Goal: Information Seeking & Learning: Learn about a topic

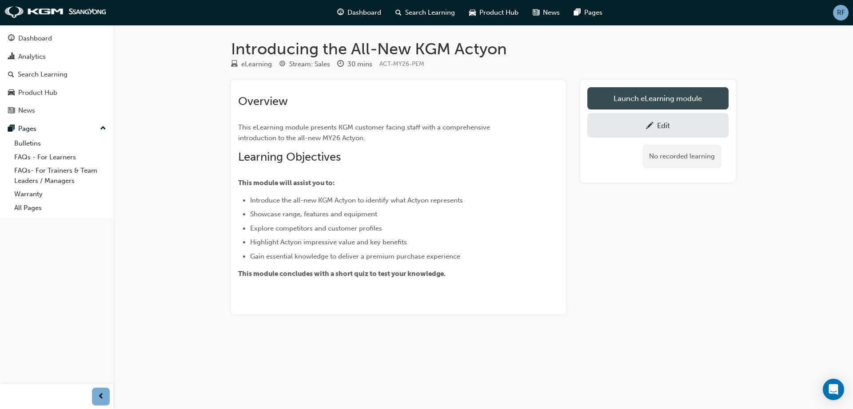
click at [670, 100] on link "Launch eLearning module" at bounding box center [658, 98] width 141 height 22
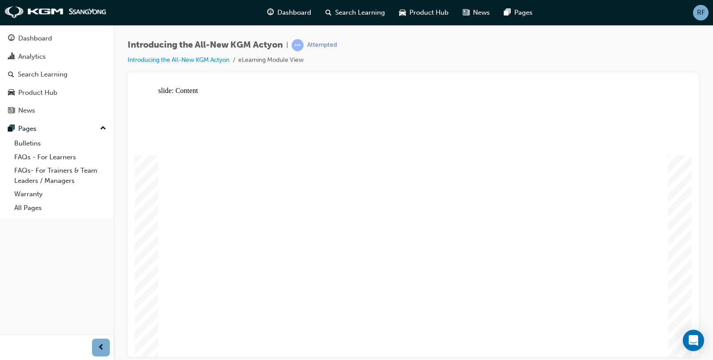
drag, startPoint x: 615, startPoint y: 305, endPoint x: 631, endPoint y: 309, distance: 16.2
drag, startPoint x: 449, startPoint y: 256, endPoint x: 405, endPoint y: 257, distance: 44.9
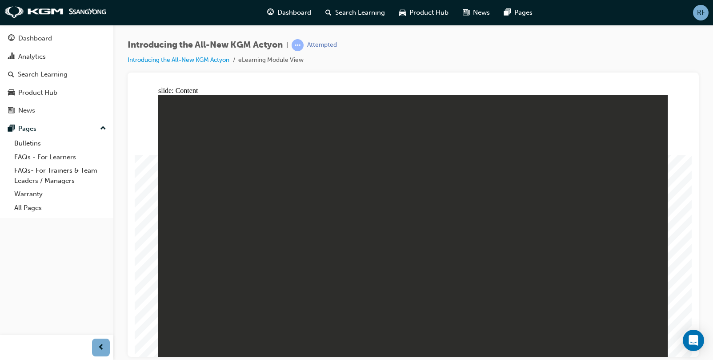
drag, startPoint x: 497, startPoint y: 204, endPoint x: 506, endPoint y: 207, distance: 9.6
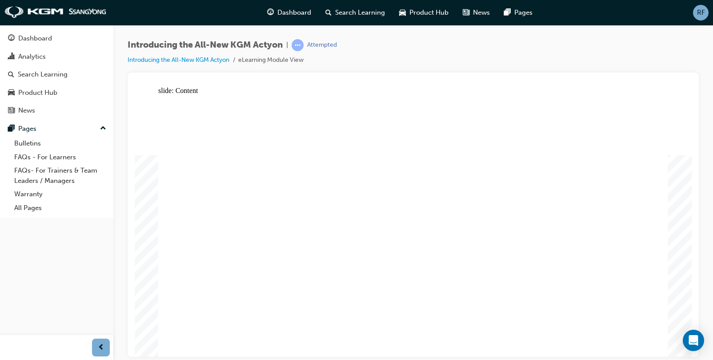
drag, startPoint x: 481, startPoint y: 169, endPoint x: 501, endPoint y: 167, distance: 20.1
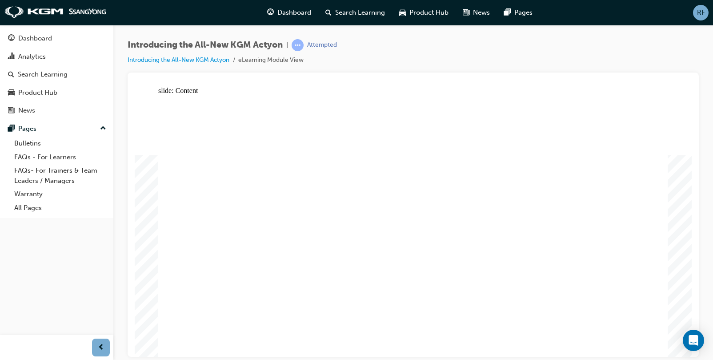
drag, startPoint x: 200, startPoint y: 278, endPoint x: 205, endPoint y: 277, distance: 5.4
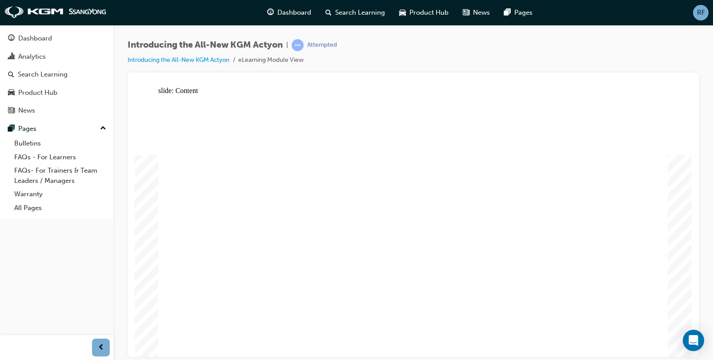
drag, startPoint x: 275, startPoint y: 279, endPoint x: 313, endPoint y: 281, distance: 38.3
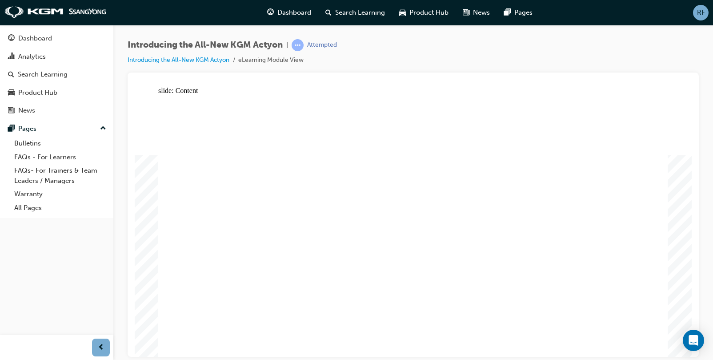
drag, startPoint x: 477, startPoint y: 289, endPoint x: 454, endPoint y: 281, distance: 24.2
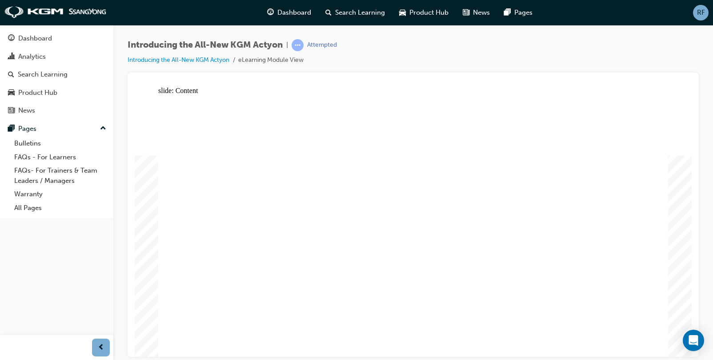
drag, startPoint x: 629, startPoint y: 272, endPoint x: 561, endPoint y: 308, distance: 77.2
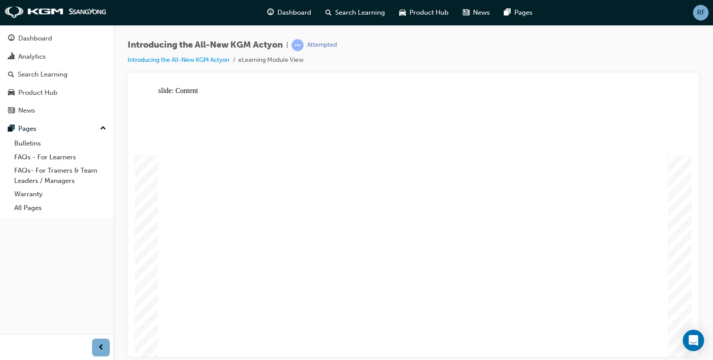
drag, startPoint x: 198, startPoint y: 137, endPoint x: 264, endPoint y: 143, distance: 66.5
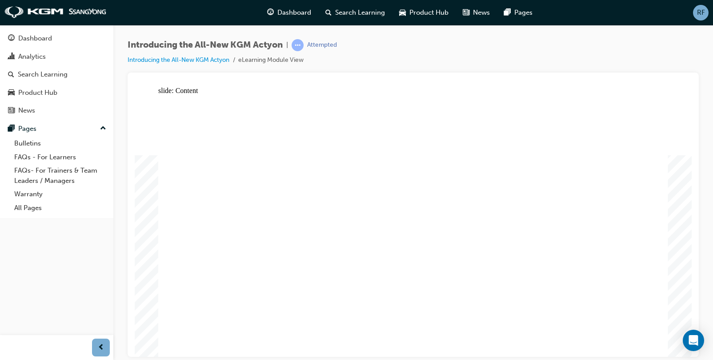
drag, startPoint x: 228, startPoint y: 192, endPoint x: 242, endPoint y: 202, distance: 17.8
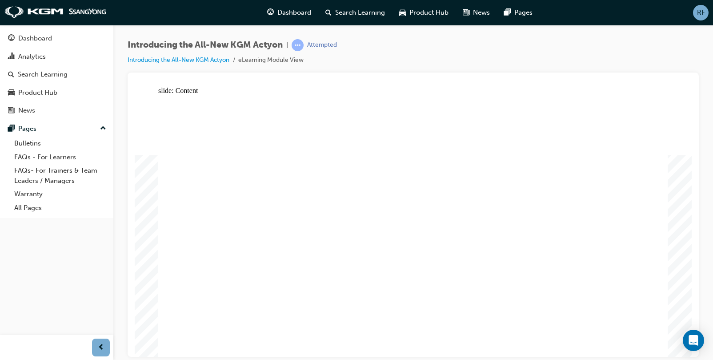
drag, startPoint x: 236, startPoint y: 253, endPoint x: 236, endPoint y: 266, distance: 13.4
drag, startPoint x: 240, startPoint y: 259, endPoint x: 444, endPoint y: 268, distance: 203.8
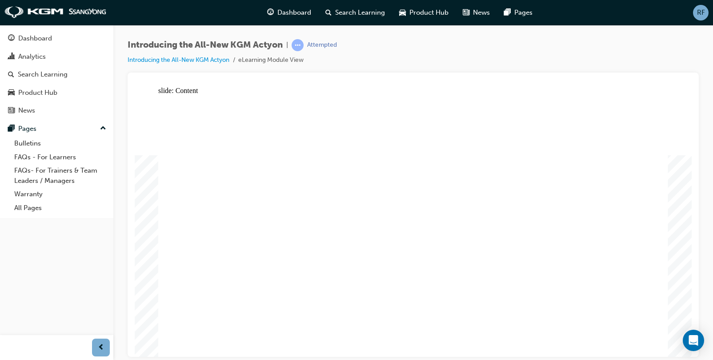
drag, startPoint x: 331, startPoint y: 144, endPoint x: 281, endPoint y: 138, distance: 50.5
drag, startPoint x: 281, startPoint y: 138, endPoint x: 288, endPoint y: 133, distance: 8.3
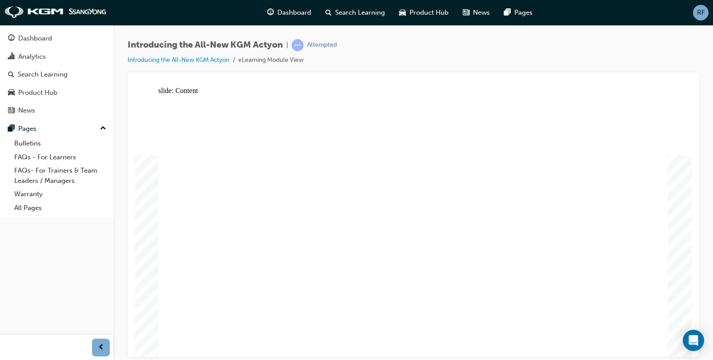
drag, startPoint x: 288, startPoint y: 133, endPoint x: 292, endPoint y: 188, distance: 54.8
drag, startPoint x: 292, startPoint y: 188, endPoint x: 563, endPoint y: 157, distance: 272.9
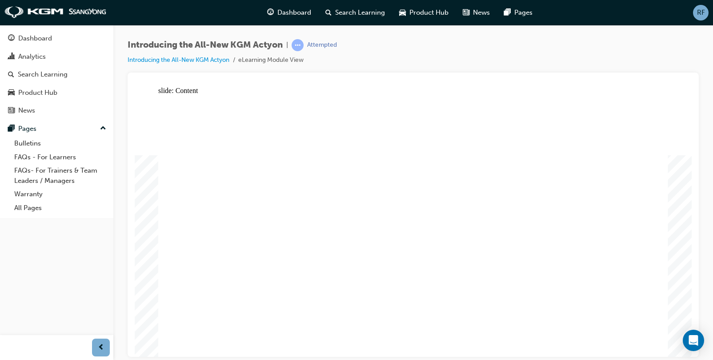
drag, startPoint x: 675, startPoint y: 87, endPoint x: 667, endPoint y: 93, distance: 10.1
click at [667, 93] on div "slide: Content Rectangle 1 Rectangle 1 Rectangle “The walkaround is your moment…" at bounding box center [413, 221] width 557 height 270
drag, startPoint x: 382, startPoint y: 292, endPoint x: 238, endPoint y: 286, distance: 143.7
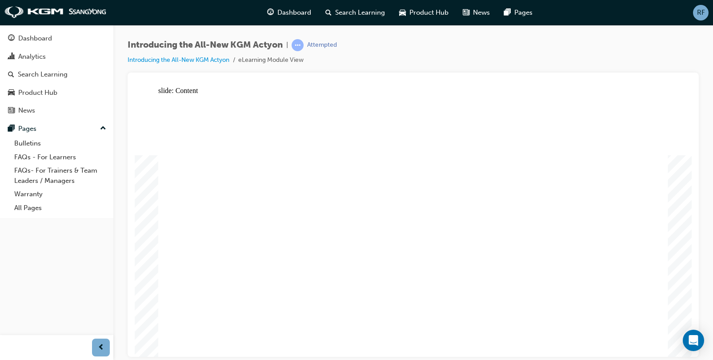
drag, startPoint x: 230, startPoint y: 182, endPoint x: 323, endPoint y: 160, distance: 95.0
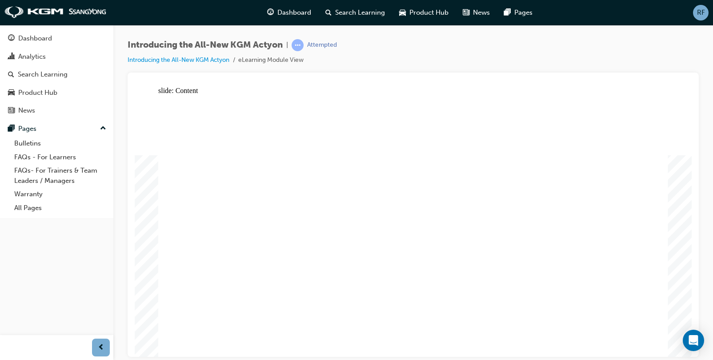
click at [637, 73] on div at bounding box center [413, 214] width 571 height 284
drag, startPoint x: 646, startPoint y: 119, endPoint x: 681, endPoint y: 129, distance: 36.5
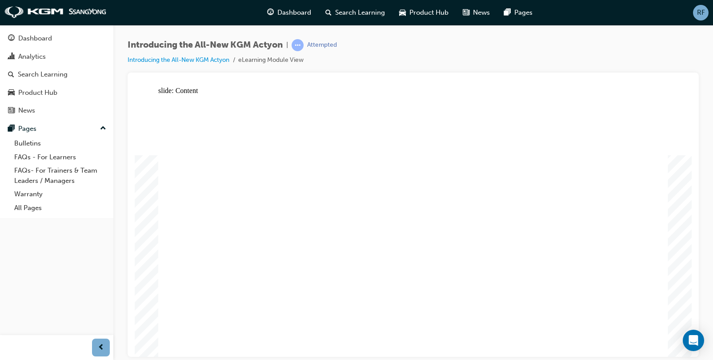
drag, startPoint x: 653, startPoint y: 103, endPoint x: 682, endPoint y: 108, distance: 28.8
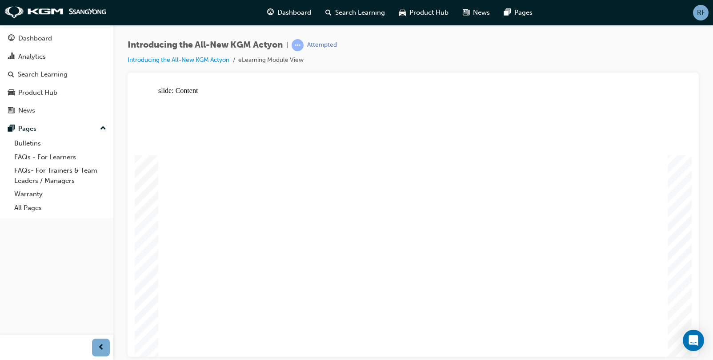
drag, startPoint x: 410, startPoint y: 187, endPoint x: 409, endPoint y: 192, distance: 5.5
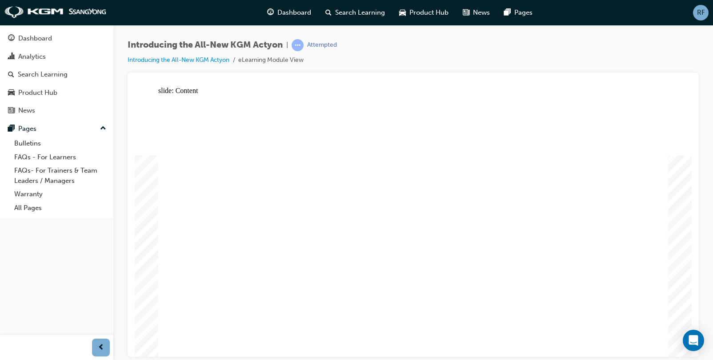
radio input "false"
drag, startPoint x: 448, startPoint y: 261, endPoint x: 340, endPoint y: 316, distance: 121.9
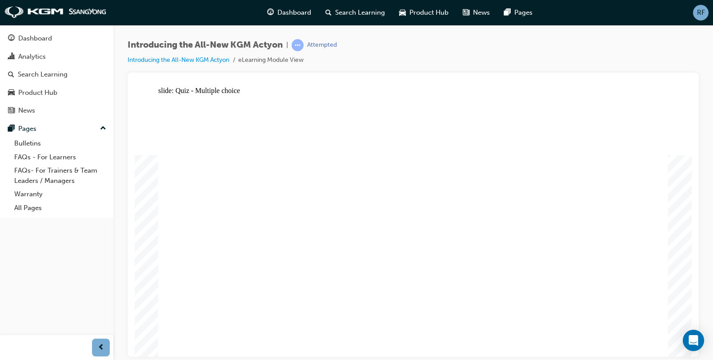
radio input "false"
radio input "true"
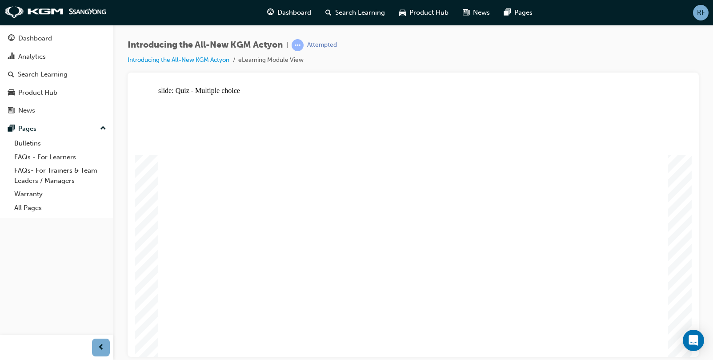
radio input "false"
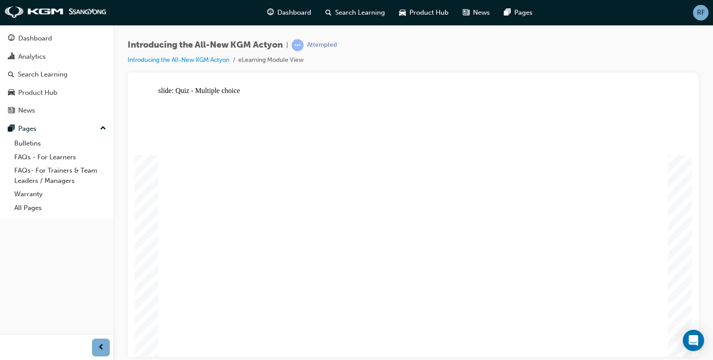
radio input "false"
radio input "true"
drag, startPoint x: 339, startPoint y: 288, endPoint x: 358, endPoint y: 284, distance: 19.5
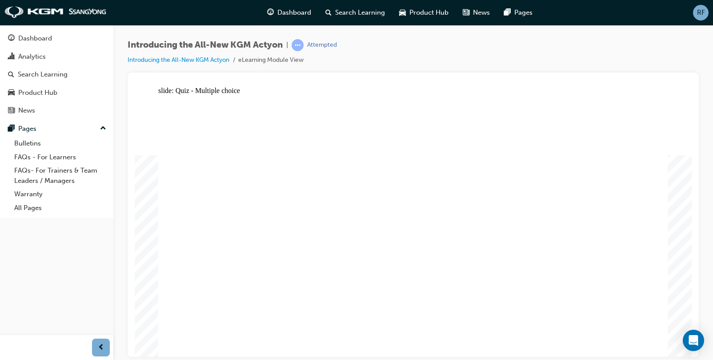
radio input "false"
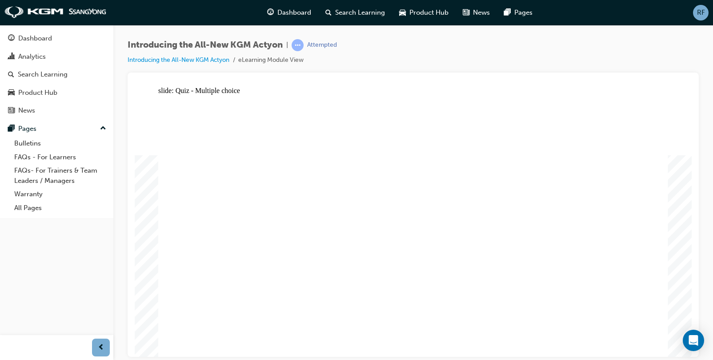
radio input "true"
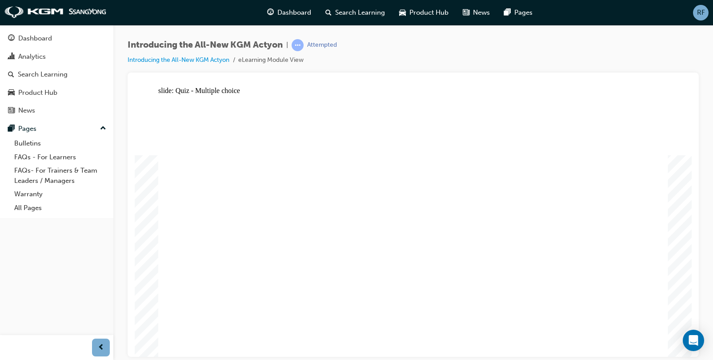
radio input "false"
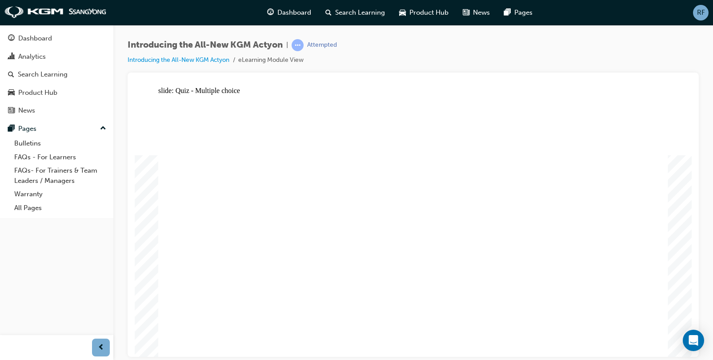
radio input "false"
radio input "true"
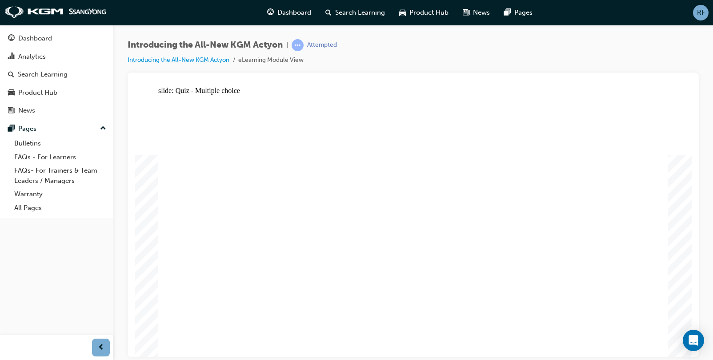
radio input "false"
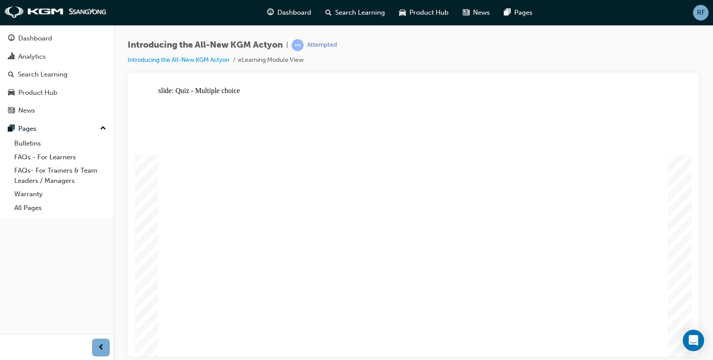
radio input "false"
radio input "true"
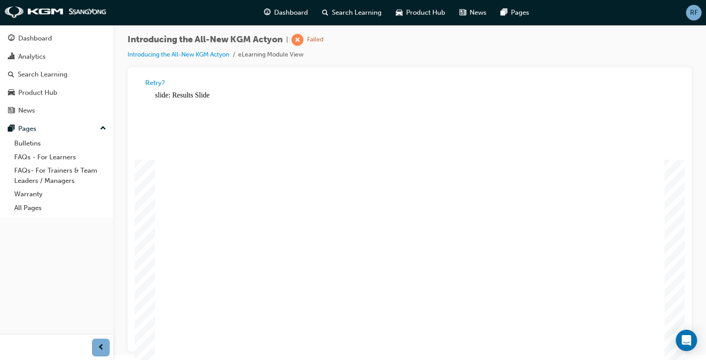
scroll to position [7, 0]
click at [166, 348] on div "Close navigation" at bounding box center [139, 347] width 55 height 15
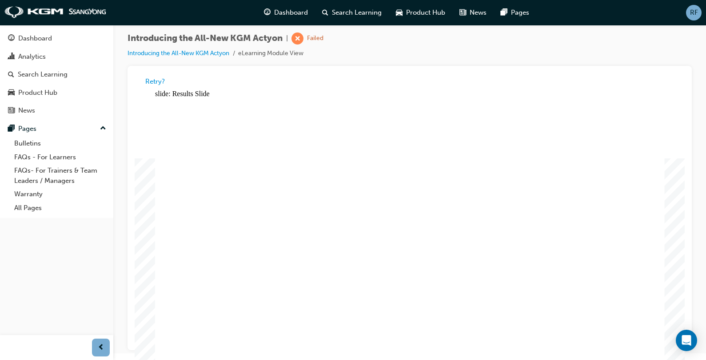
drag, startPoint x: 170, startPoint y: 349, endPoint x: 179, endPoint y: 349, distance: 8.5
drag, startPoint x: 184, startPoint y: 348, endPoint x: 169, endPoint y: 348, distance: 15.6
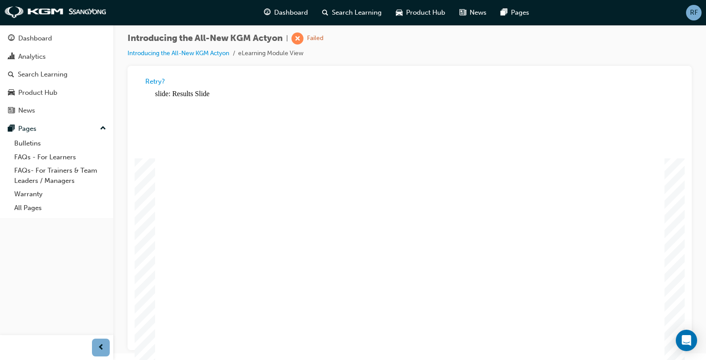
drag, startPoint x: 180, startPoint y: 352, endPoint x: 171, endPoint y: 349, distance: 9.6
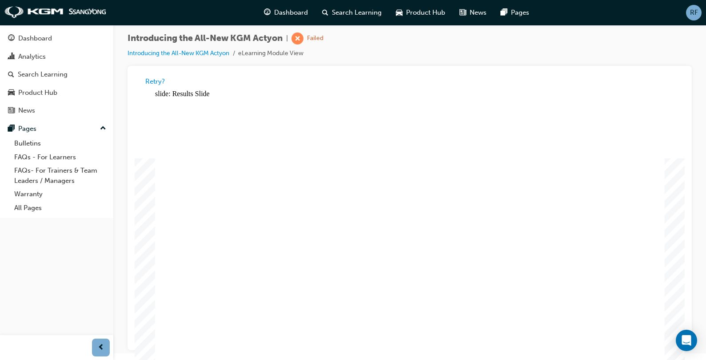
drag, startPoint x: 168, startPoint y: 349, endPoint x: 179, endPoint y: 350, distance: 10.7
drag, startPoint x: 179, startPoint y: 350, endPoint x: 186, endPoint y: 350, distance: 7.6
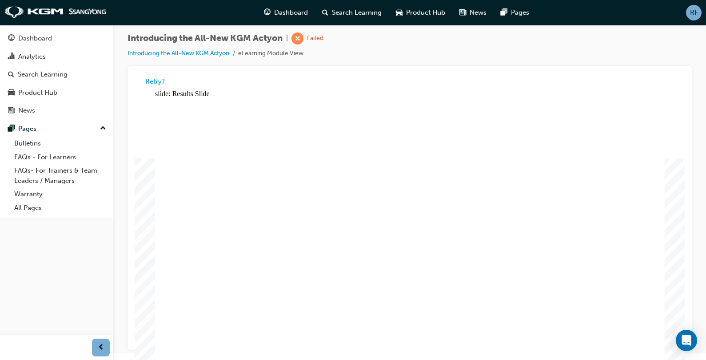
drag, startPoint x: 186, startPoint y: 350, endPoint x: 215, endPoint y: 233, distance: 120.3
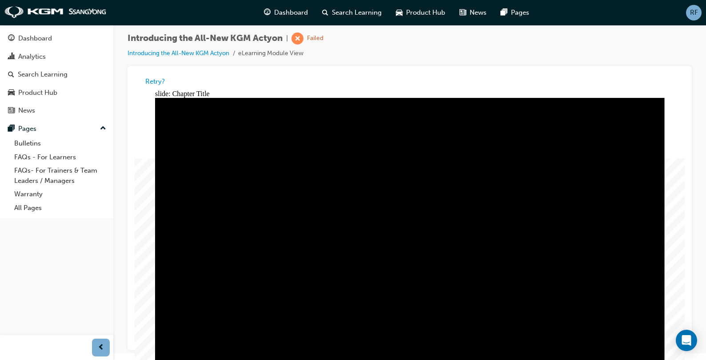
drag, startPoint x: 181, startPoint y: 349, endPoint x: 245, endPoint y: 312, distance: 73.7
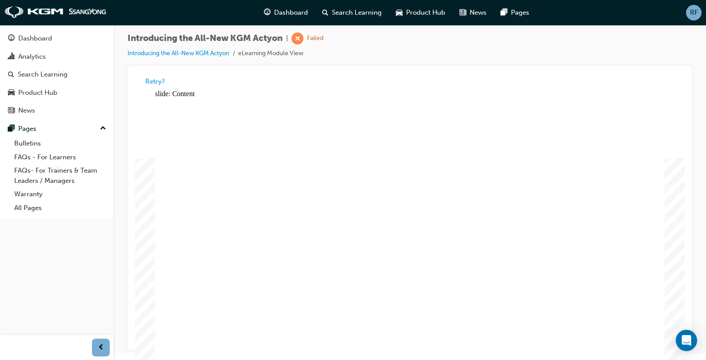
radio input "true"
drag, startPoint x: 330, startPoint y: 290, endPoint x: 324, endPoint y: 303, distance: 14.3
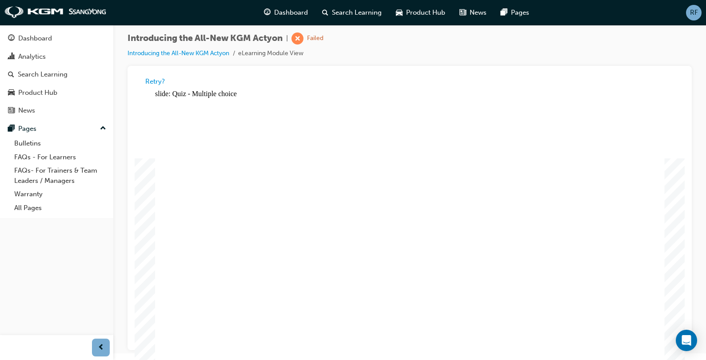
radio input "true"
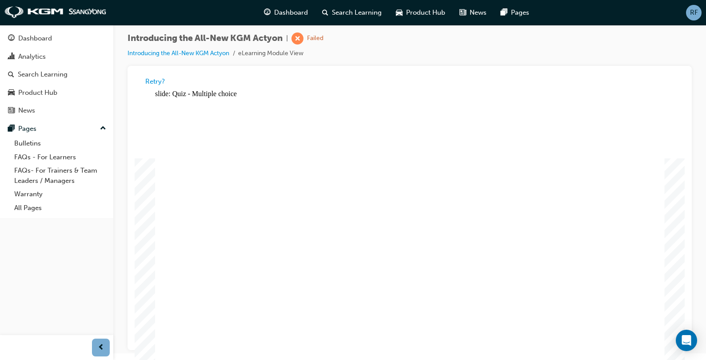
radio input "true"
drag, startPoint x: 448, startPoint y: 291, endPoint x: 356, endPoint y: 295, distance: 91.7
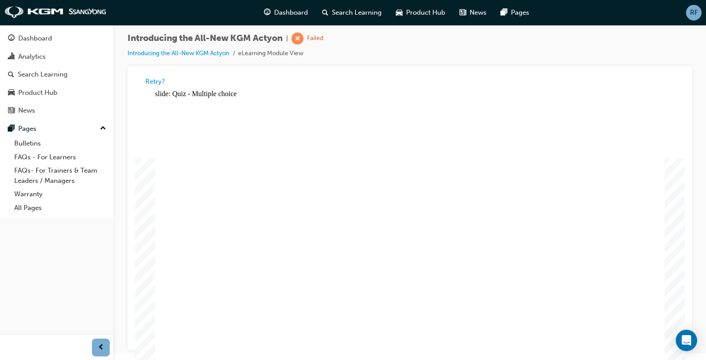
radio input "true"
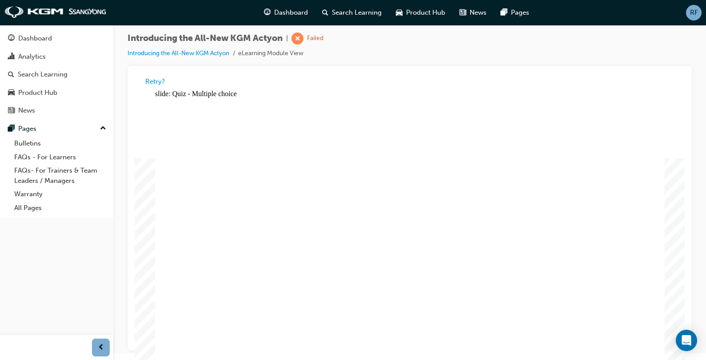
radio input "true"
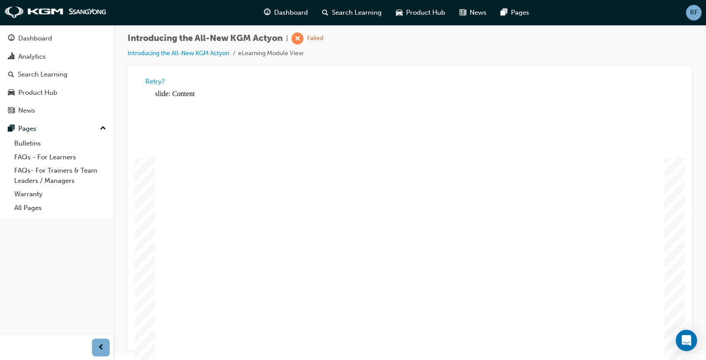
radio input "true"
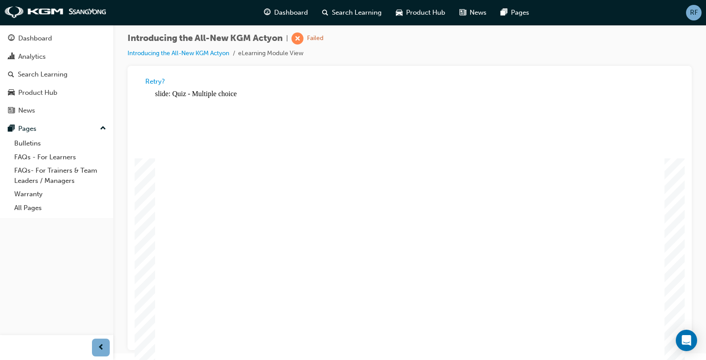
radio input "true"
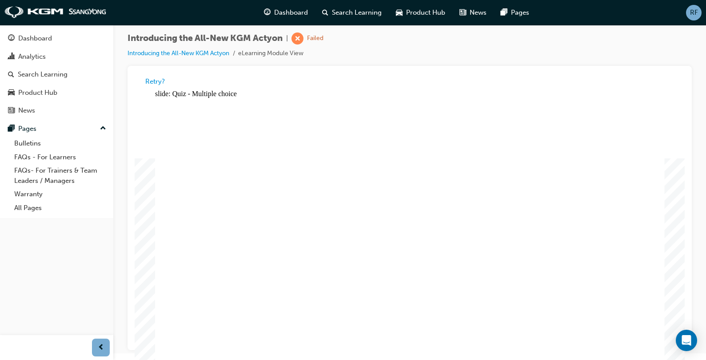
radio input "false"
radio input "true"
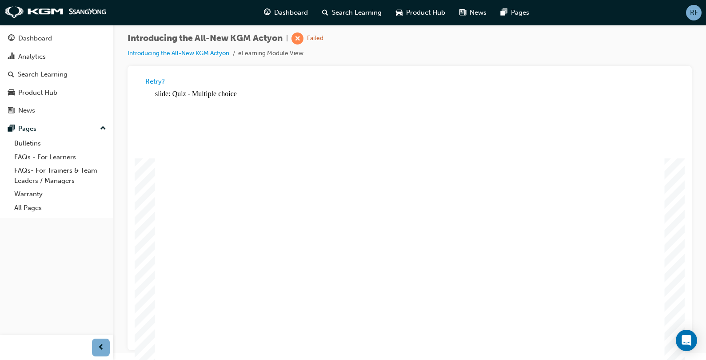
radio input "true"
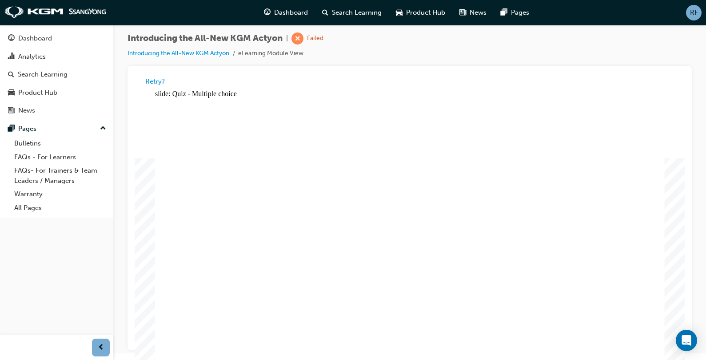
radio input "true"
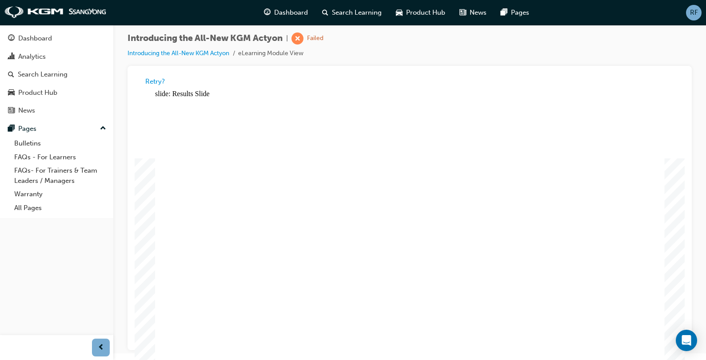
drag, startPoint x: 503, startPoint y: 314, endPoint x: 425, endPoint y: 220, distance: 122.8
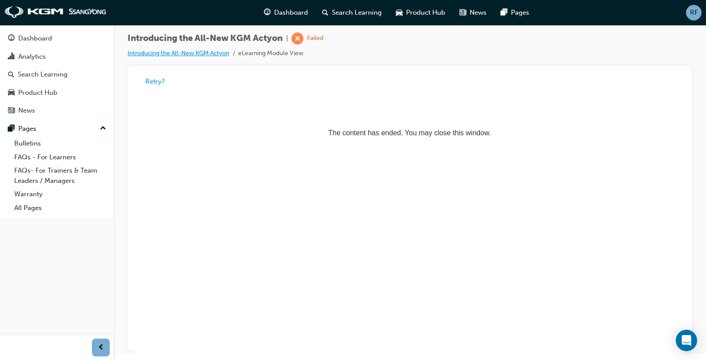
click at [191, 53] on link "Introducing the All-New KGM Actyon" at bounding box center [179, 53] width 102 height 8
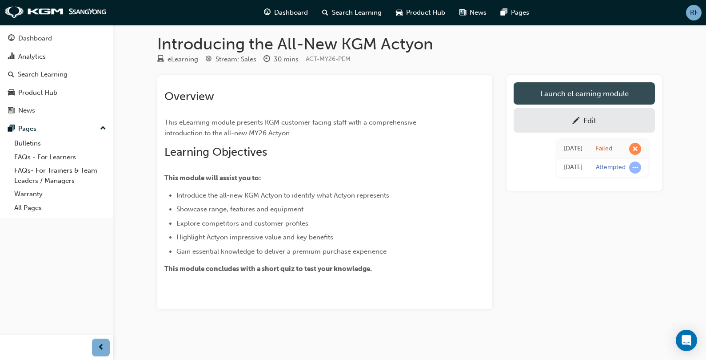
click at [597, 93] on link "Launch eLearning module" at bounding box center [584, 93] width 141 height 22
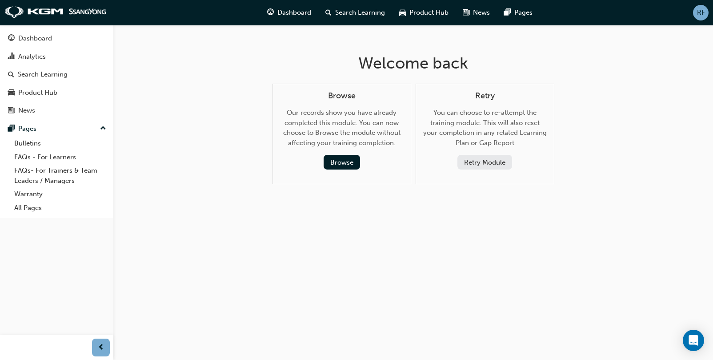
click at [478, 162] on button "Retry Module" at bounding box center [484, 162] width 55 height 15
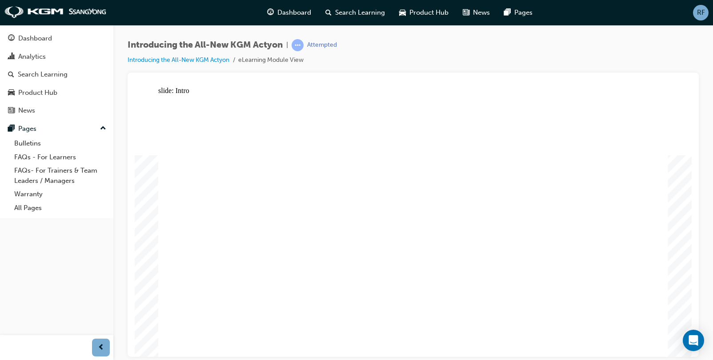
drag, startPoint x: 655, startPoint y: 291, endPoint x: 632, endPoint y: 304, distance: 27.3
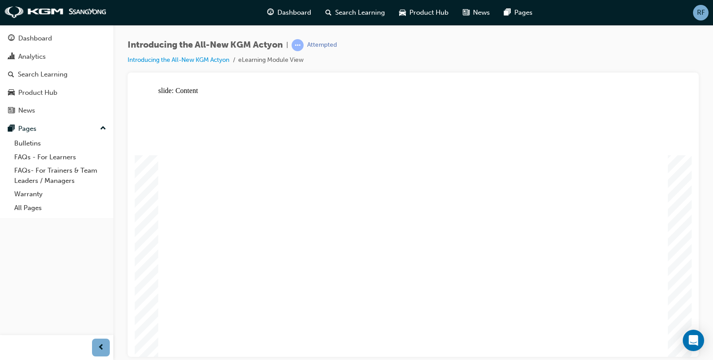
drag, startPoint x: 421, startPoint y: 166, endPoint x: 416, endPoint y: 161, distance: 7.2
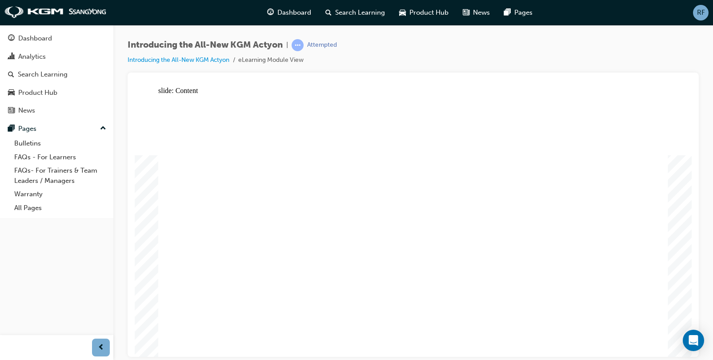
drag, startPoint x: 652, startPoint y: 264, endPoint x: 658, endPoint y: 267, distance: 6.4
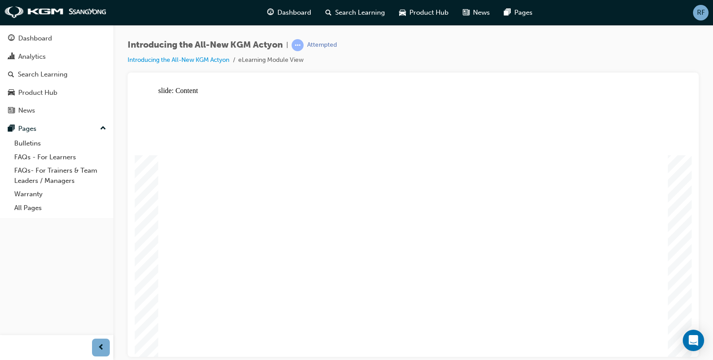
drag, startPoint x: 504, startPoint y: 144, endPoint x: 573, endPoint y: 200, distance: 89.5
drag, startPoint x: 654, startPoint y: 256, endPoint x: 660, endPoint y: 267, distance: 13.1
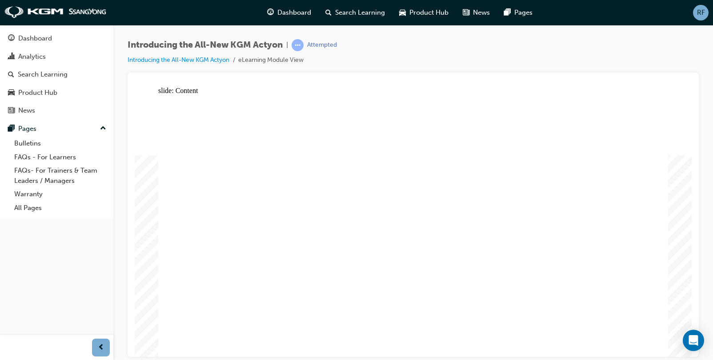
drag, startPoint x: 648, startPoint y: 96, endPoint x: 653, endPoint y: 104, distance: 9.2
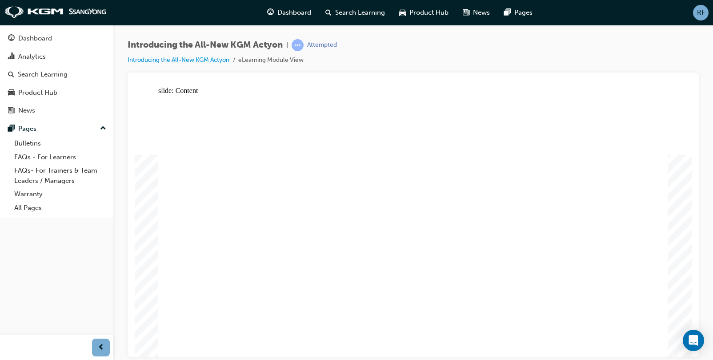
drag, startPoint x: 522, startPoint y: 205, endPoint x: 520, endPoint y: 210, distance: 5.2
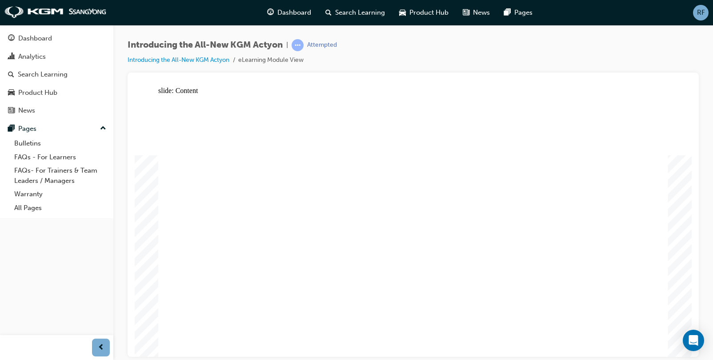
drag, startPoint x: 230, startPoint y: 185, endPoint x: 273, endPoint y: 200, distance: 45.5
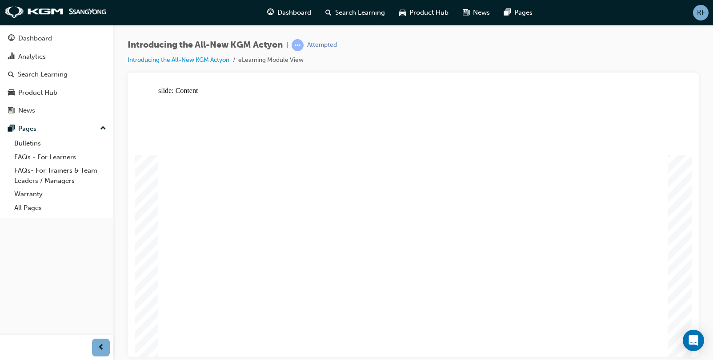
drag, startPoint x: 432, startPoint y: 173, endPoint x: 501, endPoint y: 172, distance: 68.9
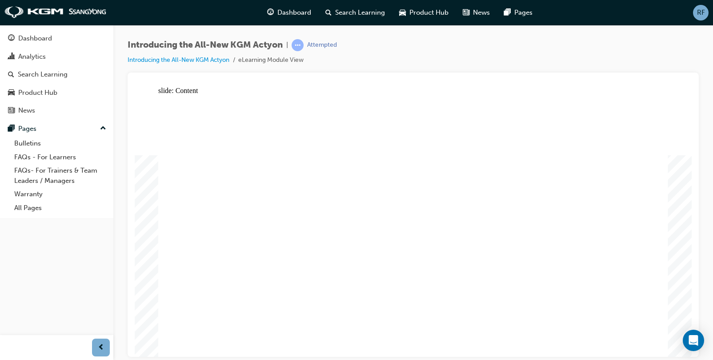
drag, startPoint x: 459, startPoint y: 178, endPoint x: 465, endPoint y: 183, distance: 7.5
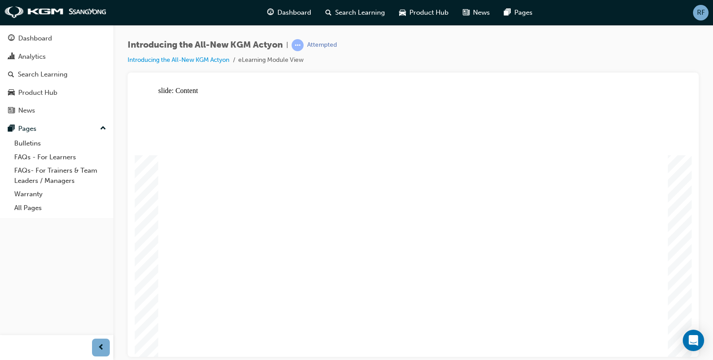
drag, startPoint x: 515, startPoint y: 235, endPoint x: 574, endPoint y: 256, distance: 62.7
drag, startPoint x: 619, startPoint y: 307, endPoint x: 624, endPoint y: 308, distance: 4.6
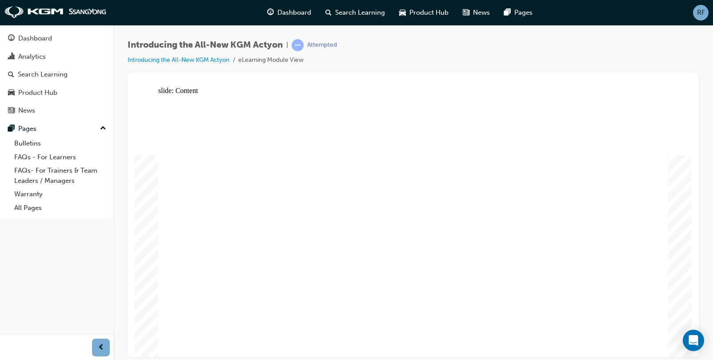
drag, startPoint x: 450, startPoint y: 254, endPoint x: 390, endPoint y: 254, distance: 60.5
drag, startPoint x: 390, startPoint y: 254, endPoint x: 397, endPoint y: 262, distance: 10.4
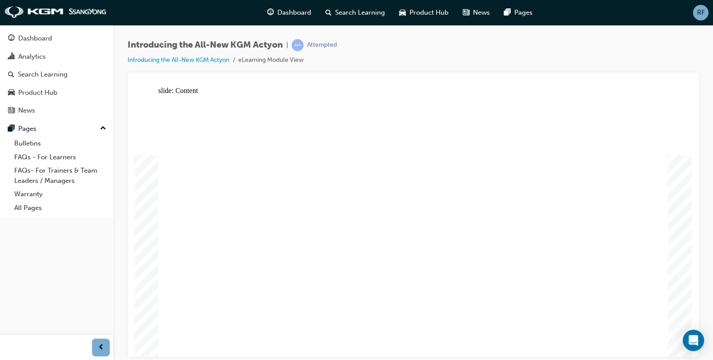
drag, startPoint x: 397, startPoint y: 262, endPoint x: 389, endPoint y: 260, distance: 7.7
drag, startPoint x: 392, startPoint y: 260, endPoint x: 388, endPoint y: 283, distance: 23.5
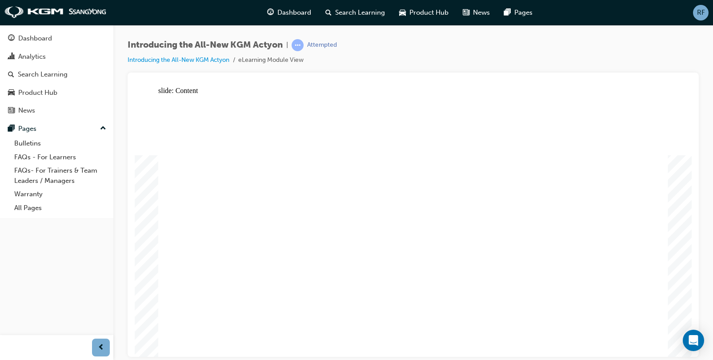
drag, startPoint x: 216, startPoint y: 208, endPoint x: 231, endPoint y: 215, distance: 16.5
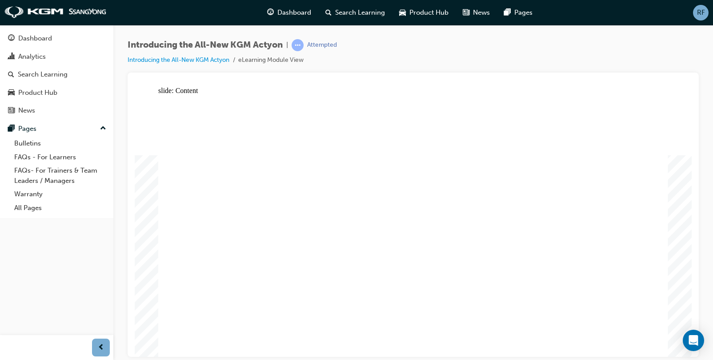
drag, startPoint x: 350, startPoint y: 178, endPoint x: 439, endPoint y: 168, distance: 89.4
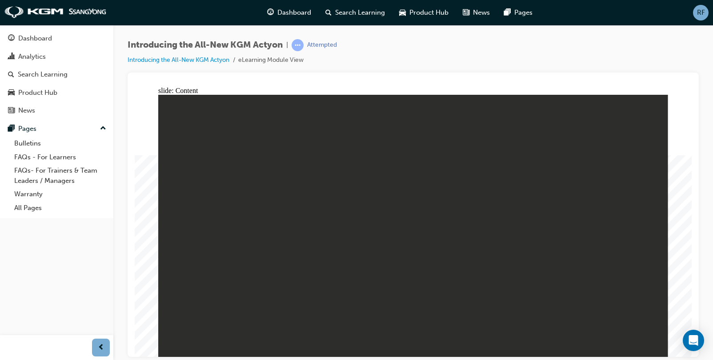
drag, startPoint x: 631, startPoint y: 311, endPoint x: 632, endPoint y: 193, distance: 117.8
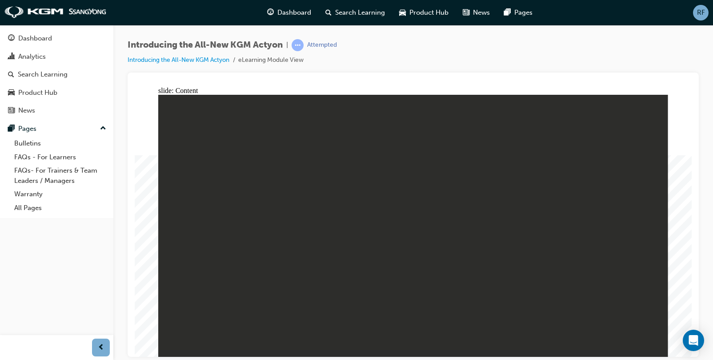
drag, startPoint x: 441, startPoint y: 251, endPoint x: 449, endPoint y: 252, distance: 7.2
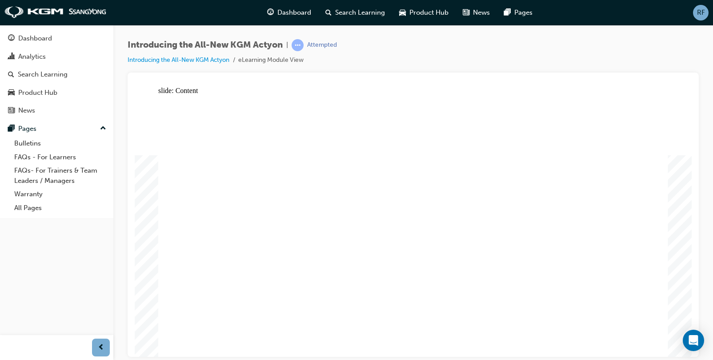
drag, startPoint x: 198, startPoint y: 153, endPoint x: 193, endPoint y: 208, distance: 55.3
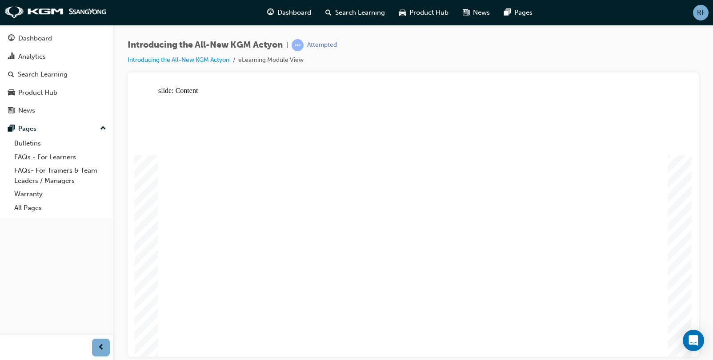
drag, startPoint x: 216, startPoint y: 282, endPoint x: 581, endPoint y: 152, distance: 386.9
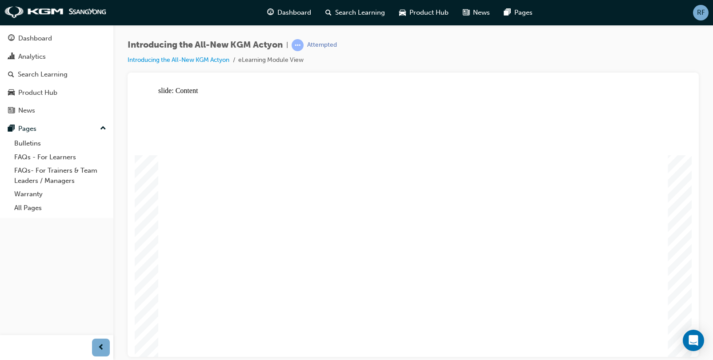
drag, startPoint x: 577, startPoint y: 222, endPoint x: 512, endPoint y: 263, distance: 77.1
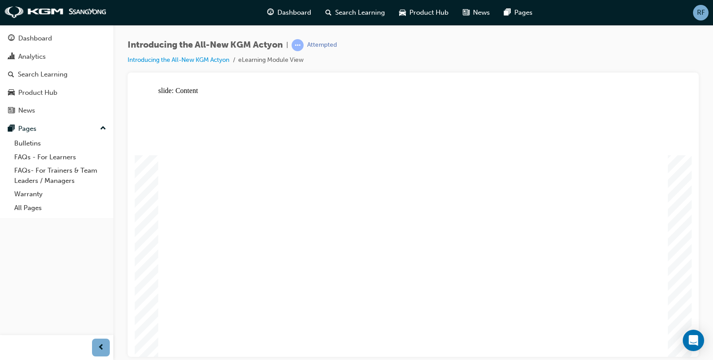
drag, startPoint x: 278, startPoint y: 165, endPoint x: 273, endPoint y: 172, distance: 7.9
drag, startPoint x: 237, startPoint y: 242, endPoint x: 241, endPoint y: 249, distance: 7.8
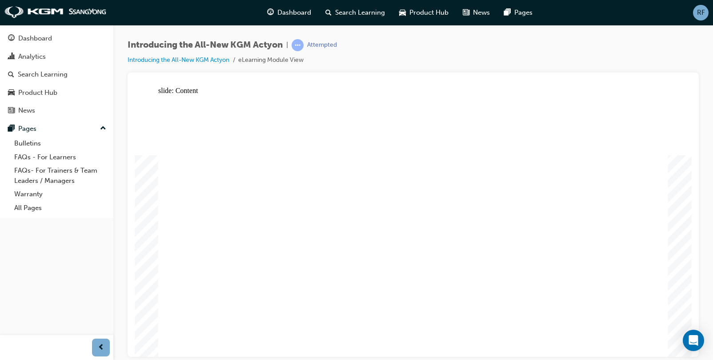
drag, startPoint x: 280, startPoint y: 276, endPoint x: 368, endPoint y: 216, distance: 106.2
drag, startPoint x: 406, startPoint y: 229, endPoint x: 518, endPoint y: 196, distance: 116.2
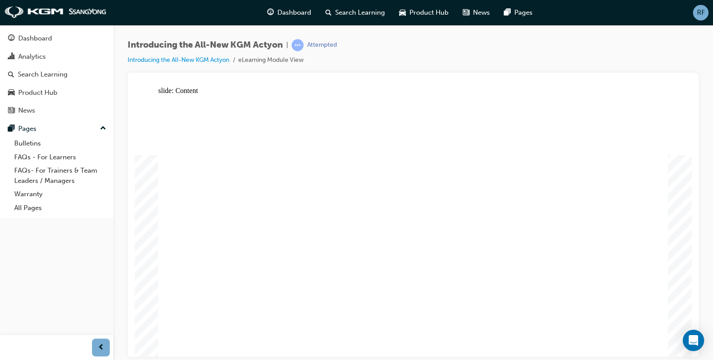
drag, startPoint x: 571, startPoint y: 144, endPoint x: 586, endPoint y: 213, distance: 70.5
drag, startPoint x: 555, startPoint y: 288, endPoint x: 523, endPoint y: 278, distance: 32.9
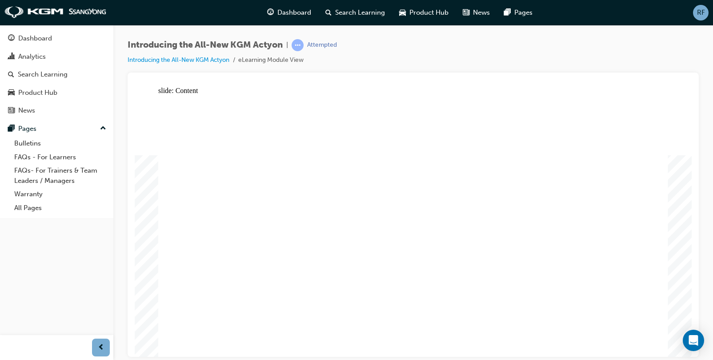
drag, startPoint x: 523, startPoint y: 278, endPoint x: 484, endPoint y: 191, distance: 96.1
drag, startPoint x: 574, startPoint y: 161, endPoint x: 598, endPoint y: 214, distance: 58.1
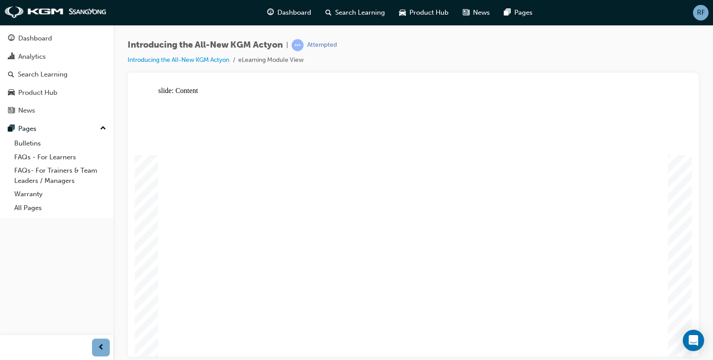
drag, startPoint x: 601, startPoint y: 268, endPoint x: 629, endPoint y: 212, distance: 62.4
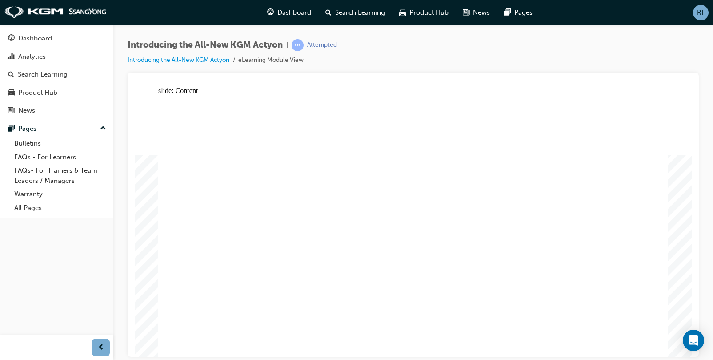
drag, startPoint x: 416, startPoint y: 336, endPoint x: 414, endPoint y: 342, distance: 6.0
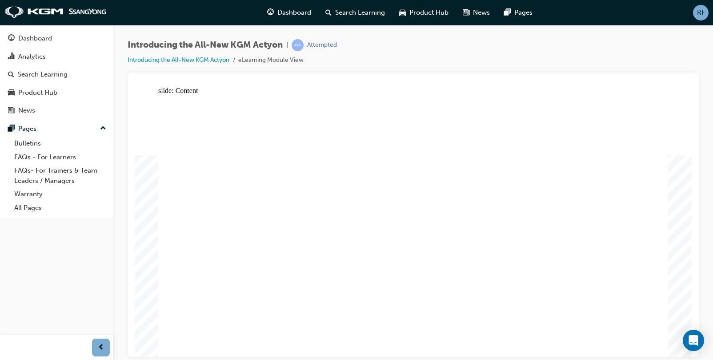
drag, startPoint x: 229, startPoint y: 250, endPoint x: 320, endPoint y: 234, distance: 93.0
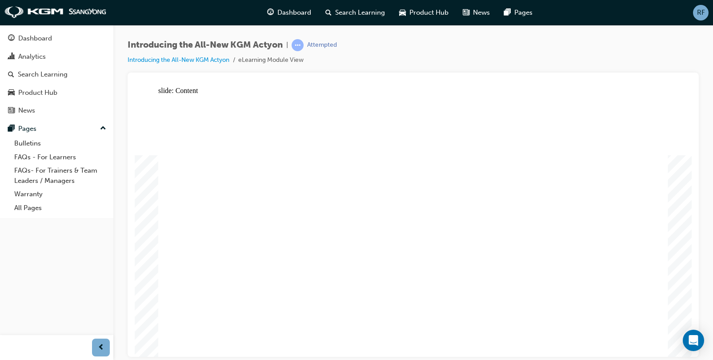
drag, startPoint x: 351, startPoint y: 219, endPoint x: 359, endPoint y: 225, distance: 9.8
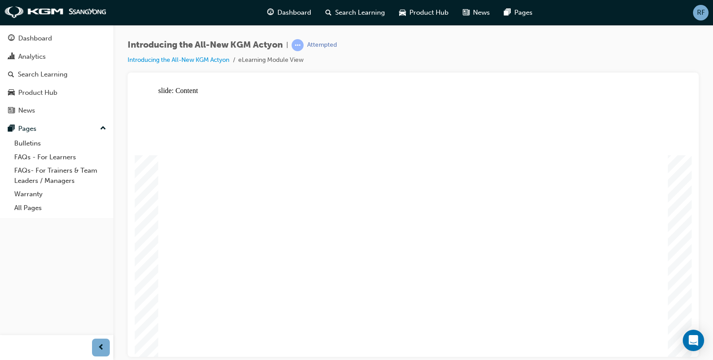
drag, startPoint x: 593, startPoint y: 252, endPoint x: 584, endPoint y: 264, distance: 14.0
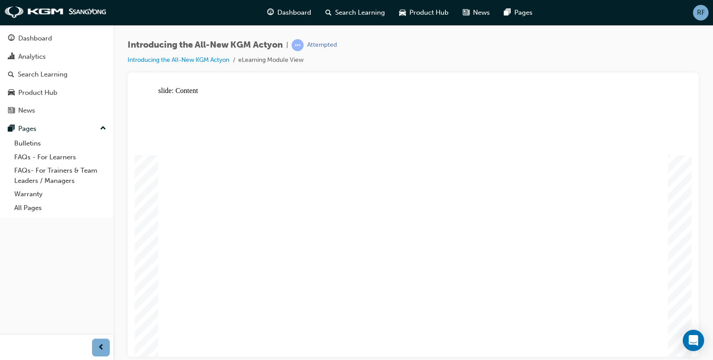
click at [654, 79] on div at bounding box center [413, 214] width 571 height 284
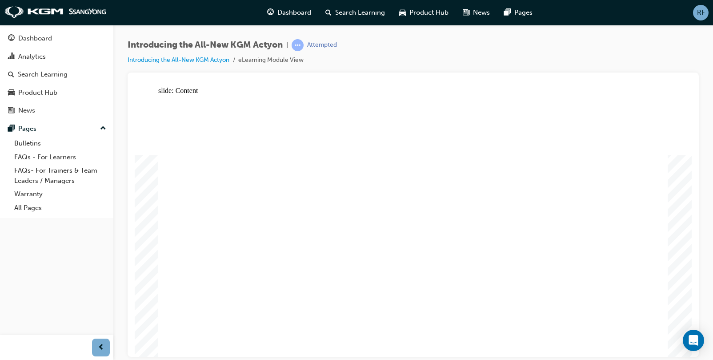
drag, startPoint x: 576, startPoint y: 156, endPoint x: 576, endPoint y: 165, distance: 8.9
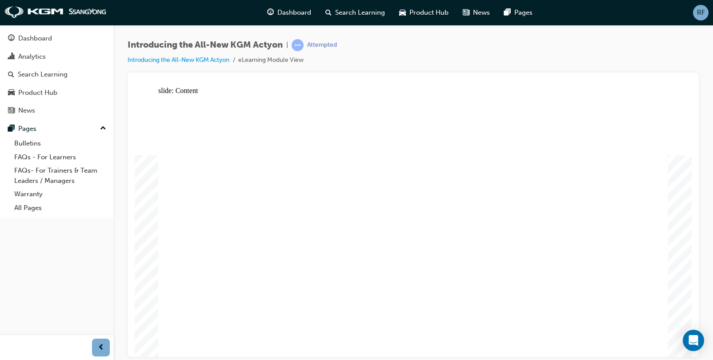
drag, startPoint x: 450, startPoint y: 268, endPoint x: 482, endPoint y: 268, distance: 32.0
drag, startPoint x: 562, startPoint y: 260, endPoint x: 555, endPoint y: 264, distance: 7.8
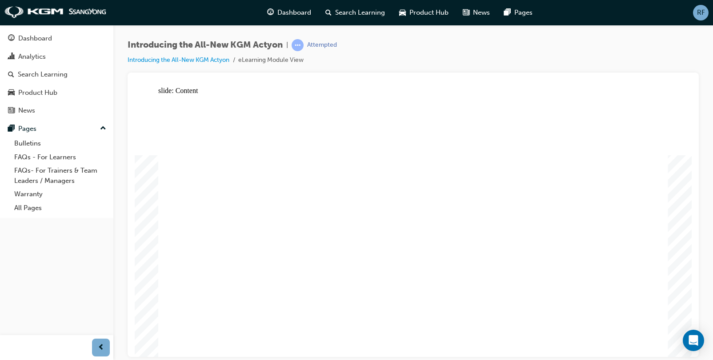
drag, startPoint x: 487, startPoint y: 272, endPoint x: 456, endPoint y: 272, distance: 30.7
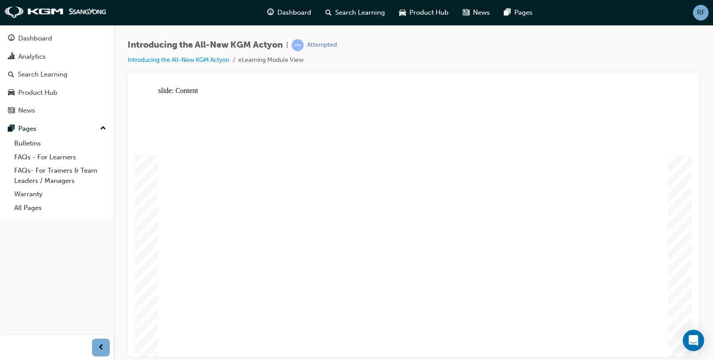
drag, startPoint x: 452, startPoint y: 271, endPoint x: 529, endPoint y: 271, distance: 77.3
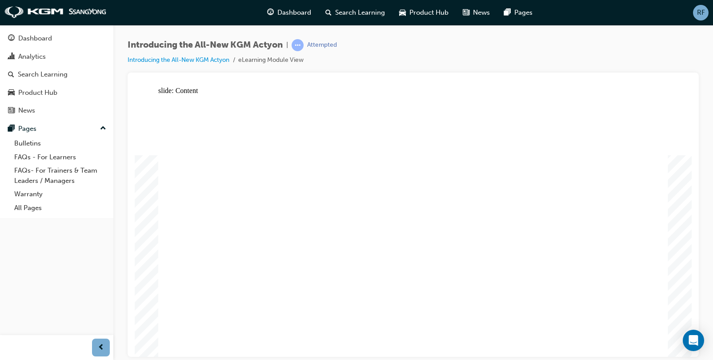
drag, startPoint x: 538, startPoint y: 276, endPoint x: 542, endPoint y: 281, distance: 6.0
drag, startPoint x: 542, startPoint y: 281, endPoint x: 605, endPoint y: 288, distance: 64.0
drag, startPoint x: 624, startPoint y: 281, endPoint x: 617, endPoint y: 281, distance: 6.7
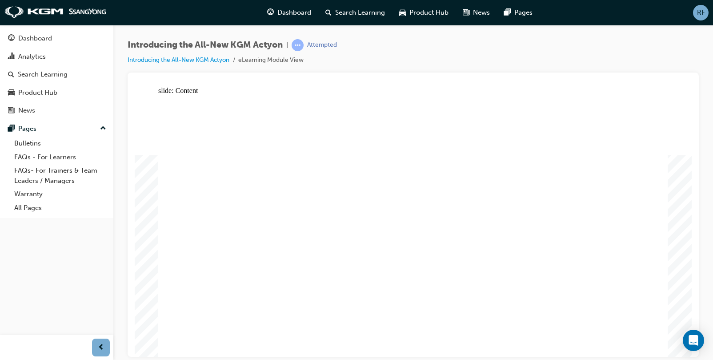
drag, startPoint x: 454, startPoint y: 272, endPoint x: 454, endPoint y: 303, distance: 30.7
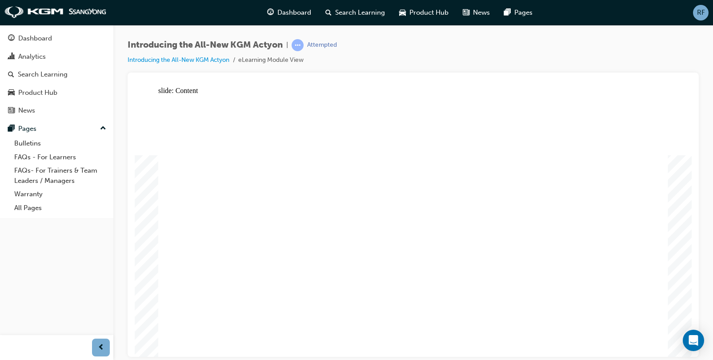
drag, startPoint x: 273, startPoint y: 277, endPoint x: 371, endPoint y: 227, distance: 109.9
drag, startPoint x: 605, startPoint y: 120, endPoint x: 646, endPoint y: 113, distance: 41.9
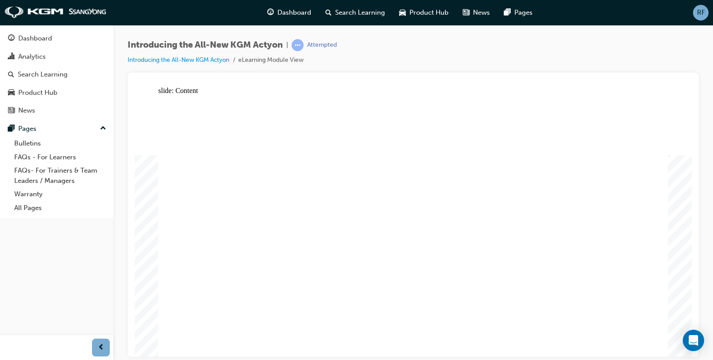
drag, startPoint x: 649, startPoint y: 95, endPoint x: 639, endPoint y: 112, distance: 19.3
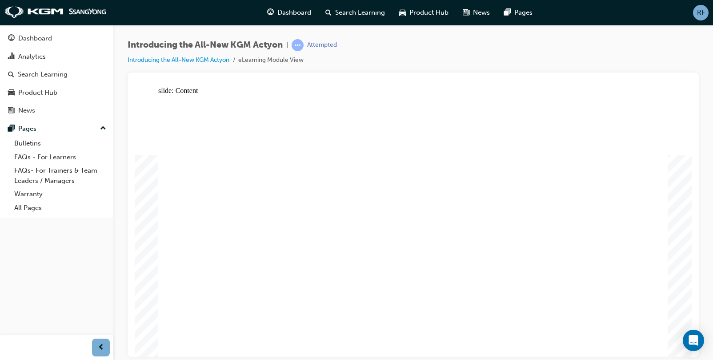
drag, startPoint x: 399, startPoint y: 221, endPoint x: 400, endPoint y: 254, distance: 32.5
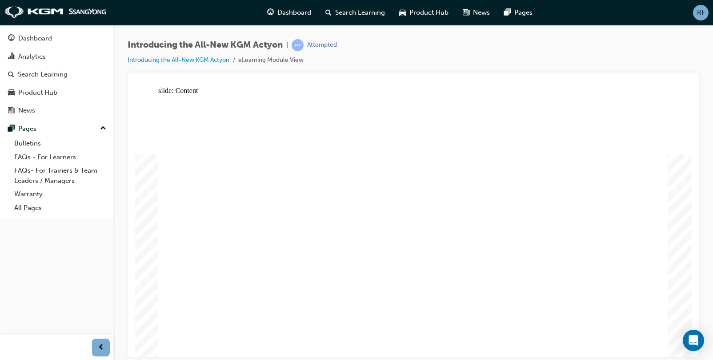
drag, startPoint x: 384, startPoint y: 209, endPoint x: 393, endPoint y: 233, distance: 25.2
drag, startPoint x: 393, startPoint y: 233, endPoint x: 393, endPoint y: 259, distance: 26.2
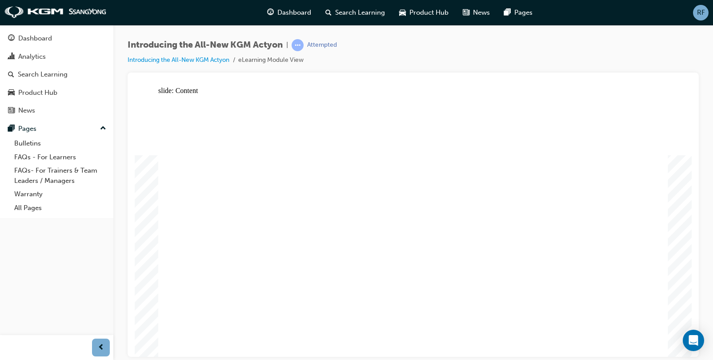
drag, startPoint x: 445, startPoint y: 168, endPoint x: 413, endPoint y: 204, distance: 48.5
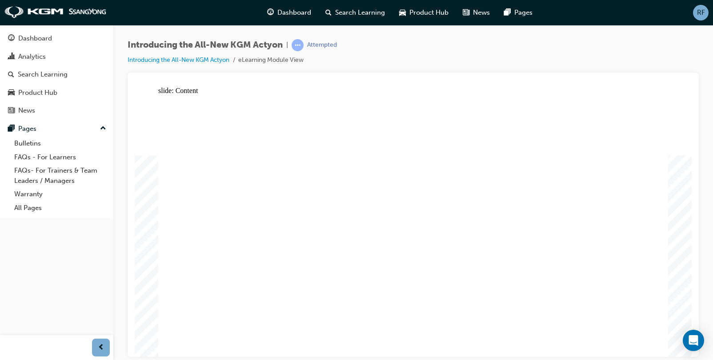
drag, startPoint x: 262, startPoint y: 199, endPoint x: 272, endPoint y: 198, distance: 10.8
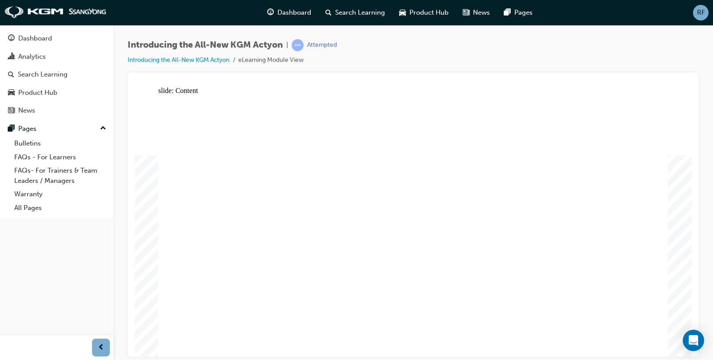
radio input "true"
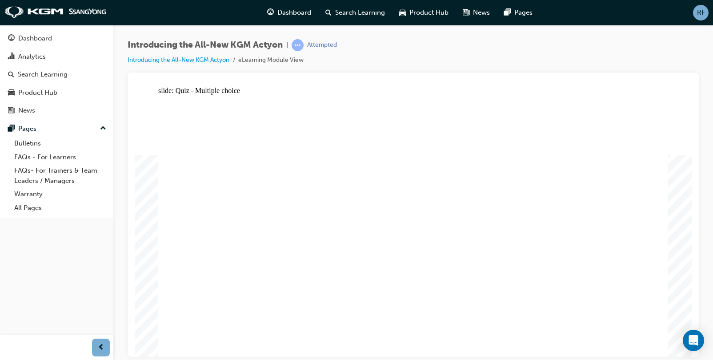
radio input "true"
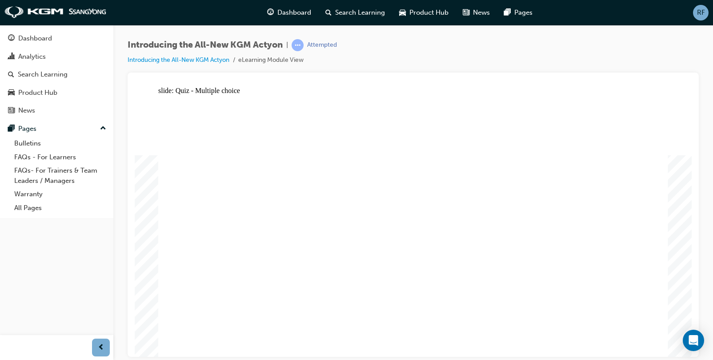
radio input "true"
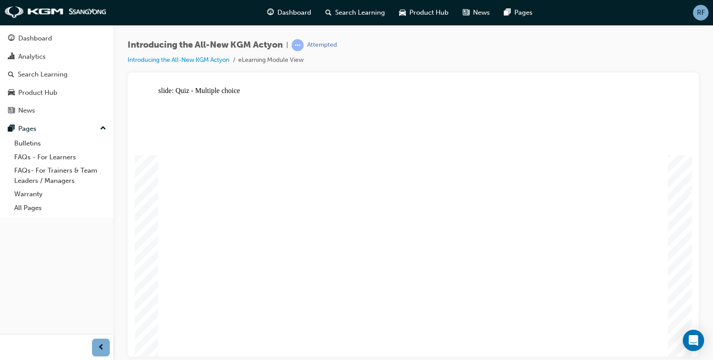
radio input "true"
